Goal: Find specific page/section: Find specific page/section

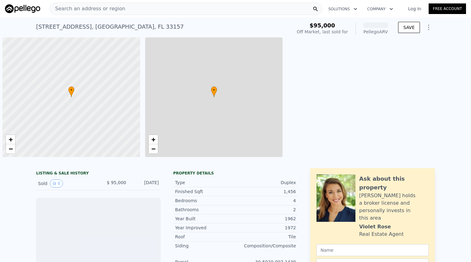
scroll to position [0, 2]
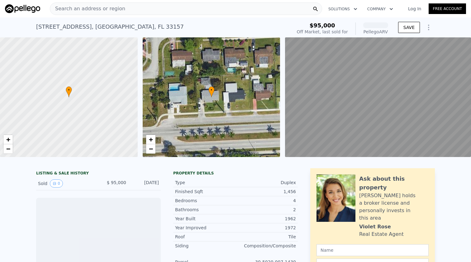
click at [145, 10] on div "Search an address or region" at bounding box center [186, 8] width 272 height 12
